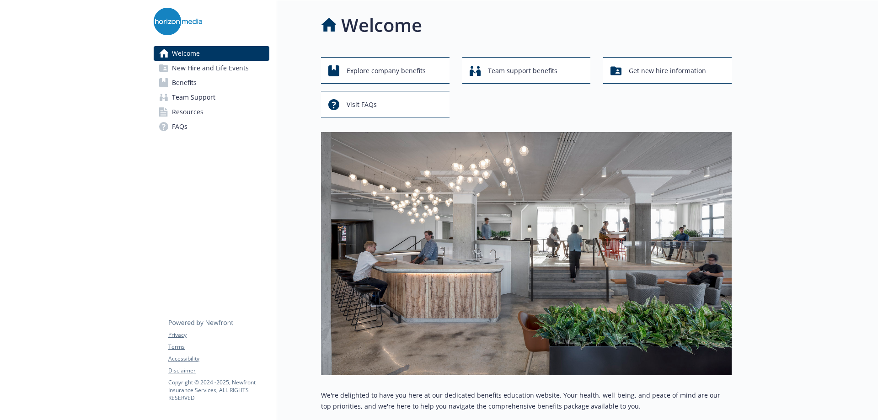
click at [194, 70] on span "New Hire and Life Events" at bounding box center [210, 68] width 77 height 15
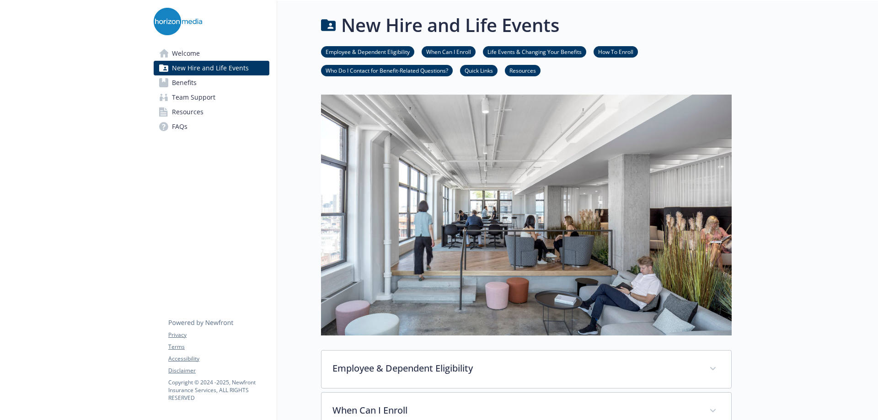
click at [517, 51] on link "Life Events & Changing Your Benefits" at bounding box center [534, 51] width 103 height 9
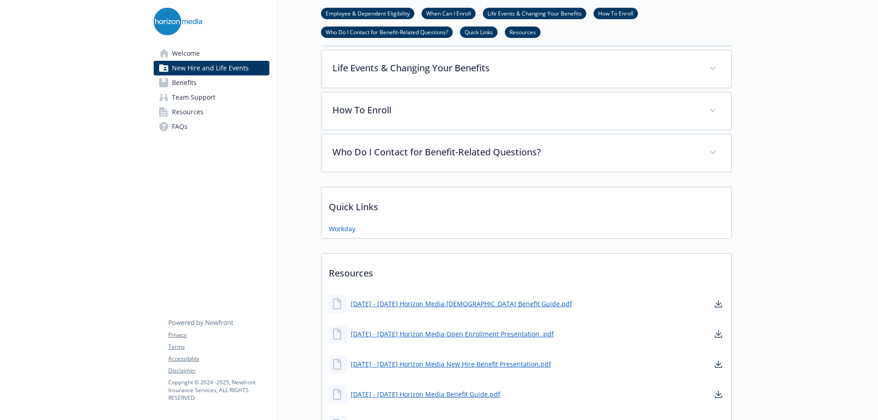
scroll to position [388, 7]
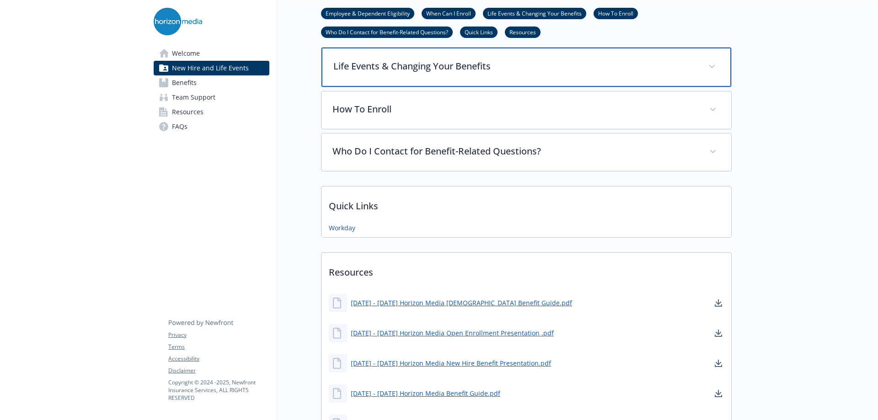
click at [464, 77] on div "Life Events & Changing Your Benefits" at bounding box center [527, 67] width 410 height 39
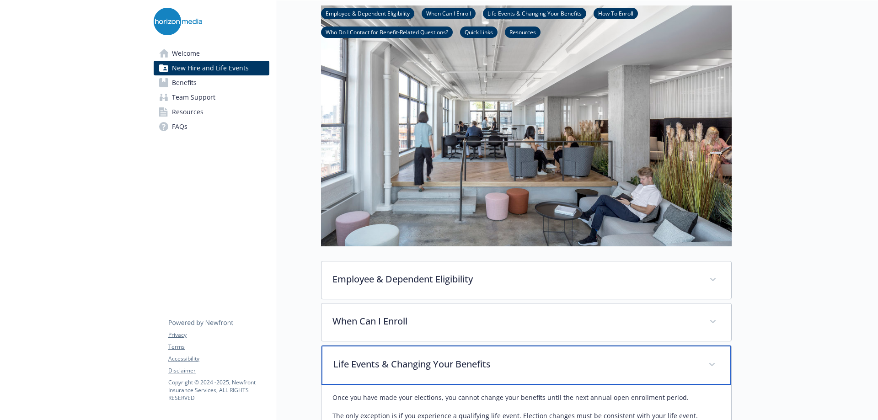
scroll to position [0, 7]
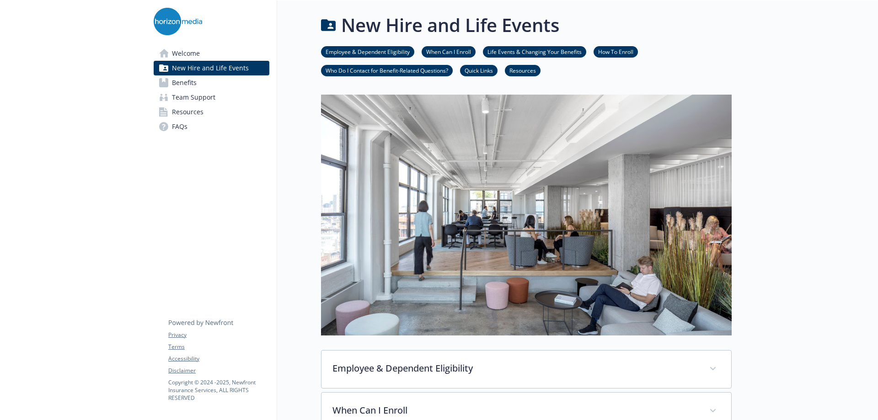
drag, startPoint x: 202, startPoint y: 108, endPoint x: 202, endPoint y: 119, distance: 11.0
click at [202, 108] on link "Resources" at bounding box center [212, 112] width 116 height 15
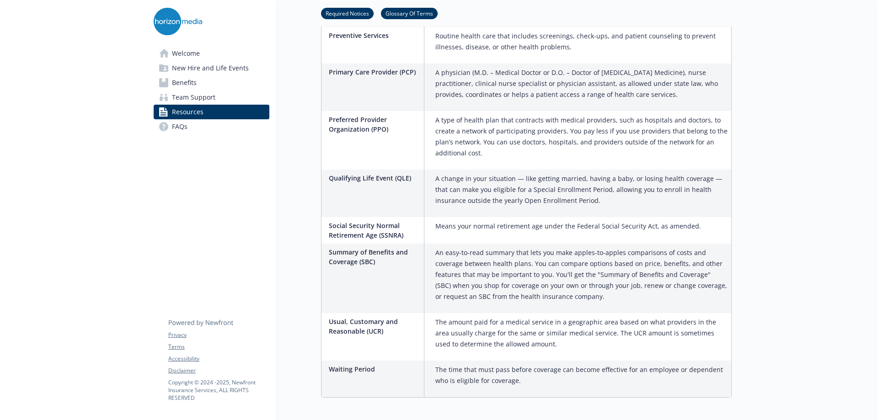
scroll to position [1954, 7]
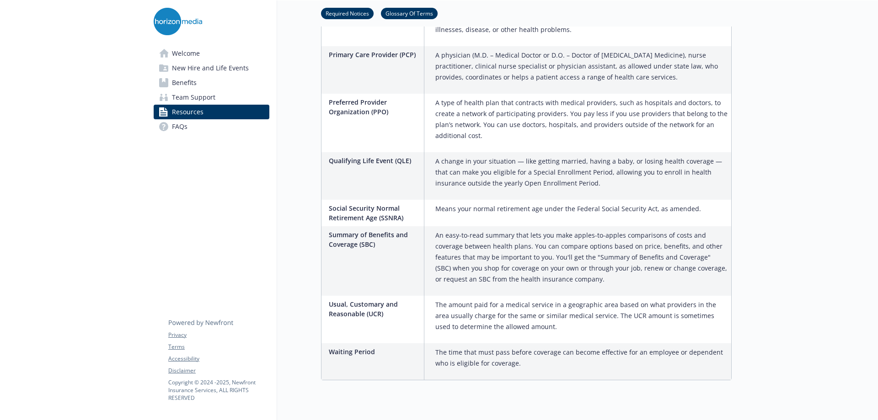
click at [172, 124] on span "FAQs" at bounding box center [180, 126] width 16 height 15
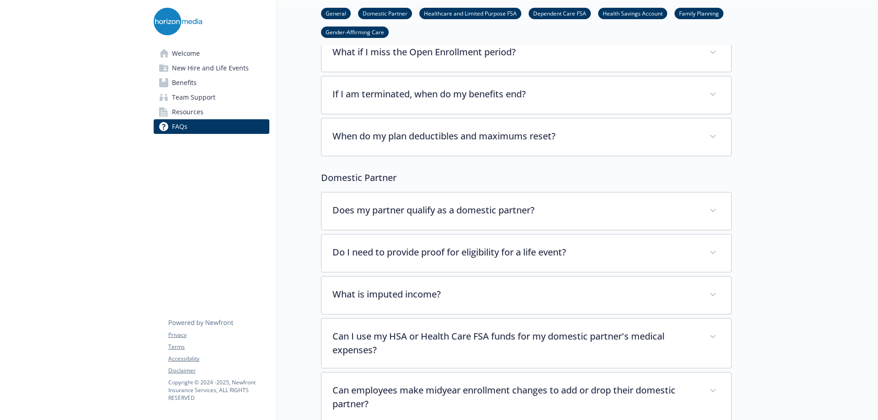
scroll to position [0, 7]
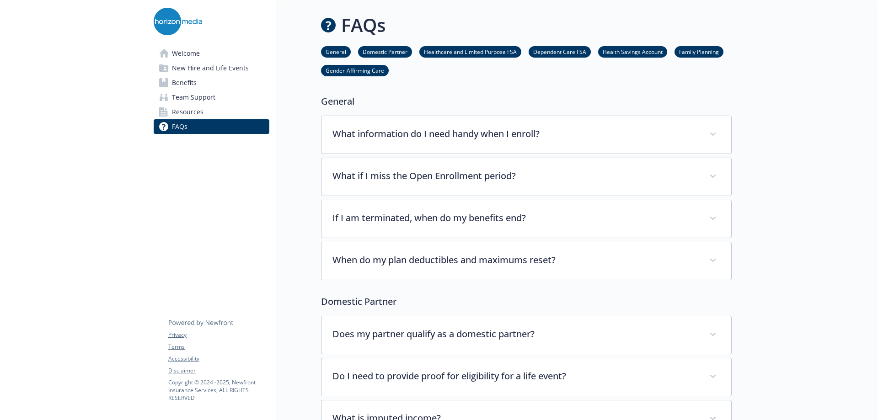
click at [176, 57] on span "Welcome" at bounding box center [186, 53] width 28 height 15
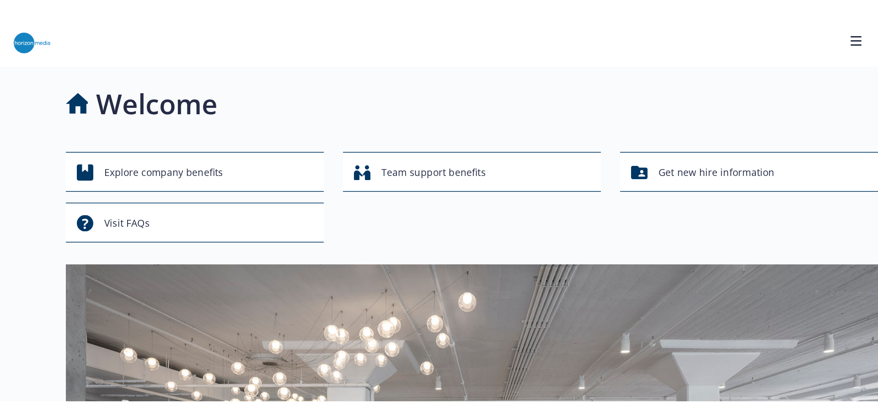
scroll to position [0, 7]
